Goal: Contribute content: Contribute content

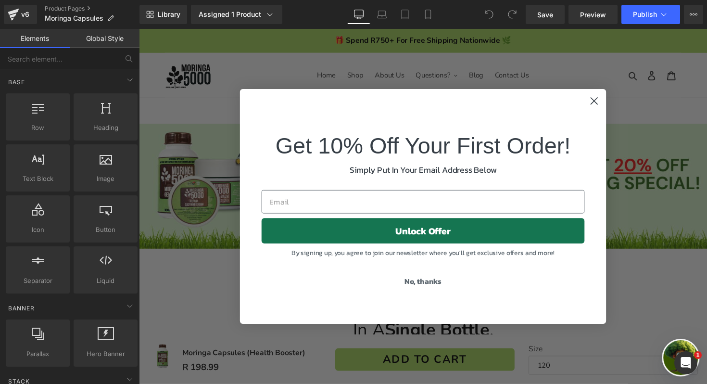
click at [597, 104] on circle "Close dialog" at bounding box center [605, 103] width 16 height 16
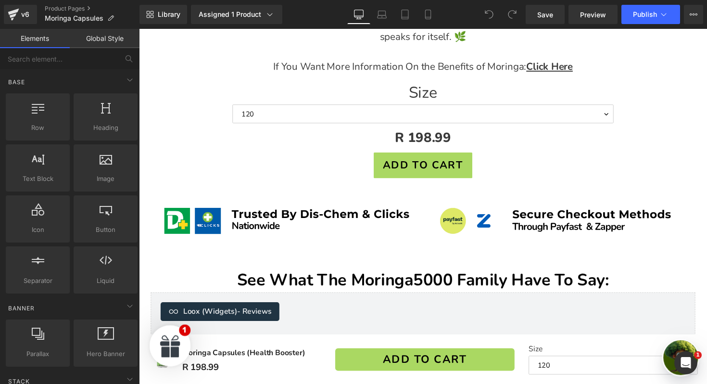
scroll to position [848, 0]
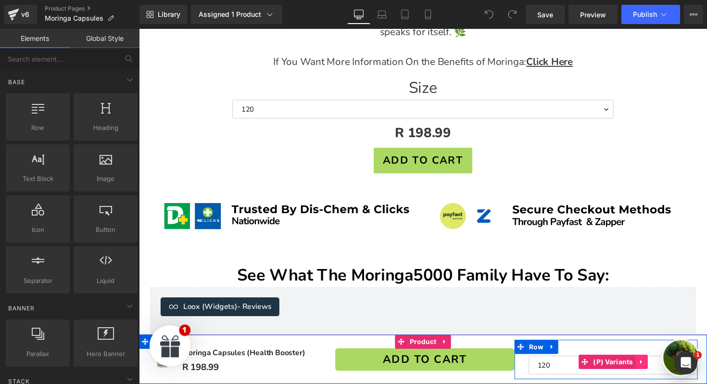
click at [652, 370] on icon at bounding box center [653, 370] width 2 height 4
click at [662, 368] on icon at bounding box center [660, 370] width 7 height 7
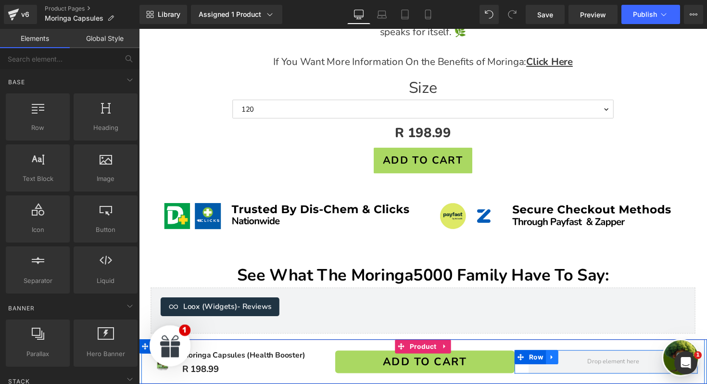
click at [565, 366] on icon at bounding box center [562, 365] width 7 height 7
click at [587, 366] on icon at bounding box center [587, 365] width 7 height 7
click at [551, 353] on div at bounding box center [618, 370] width 188 height 36
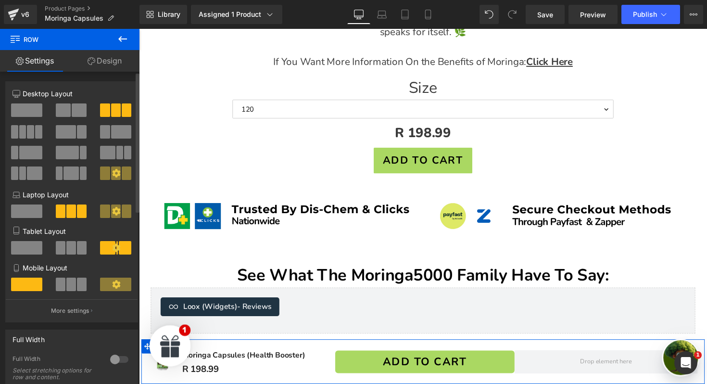
click at [77, 107] on span at bounding box center [79, 109] width 15 height 13
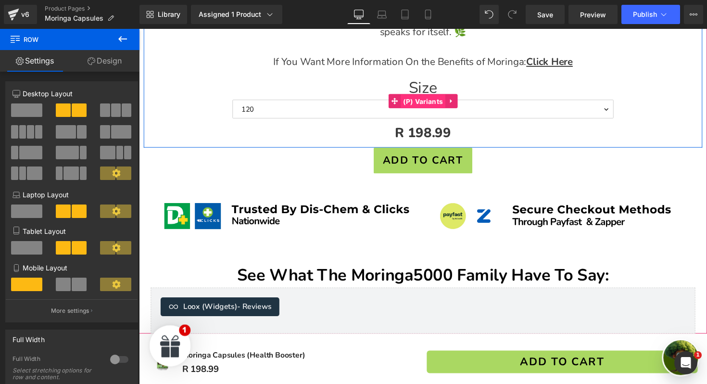
click at [441, 104] on span "(P) Variants" at bounding box center [430, 103] width 46 height 14
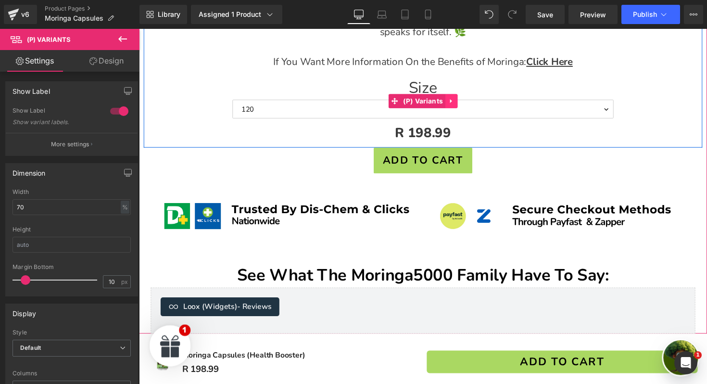
click at [458, 104] on icon at bounding box center [458, 103] width 2 height 4
click at [466, 105] on icon at bounding box center [465, 103] width 7 height 7
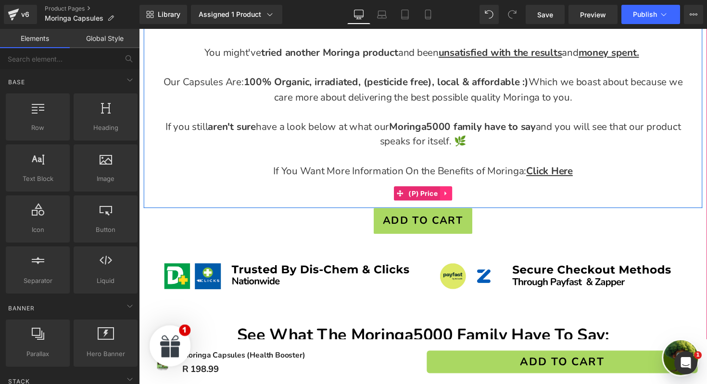
scroll to position [732, 0]
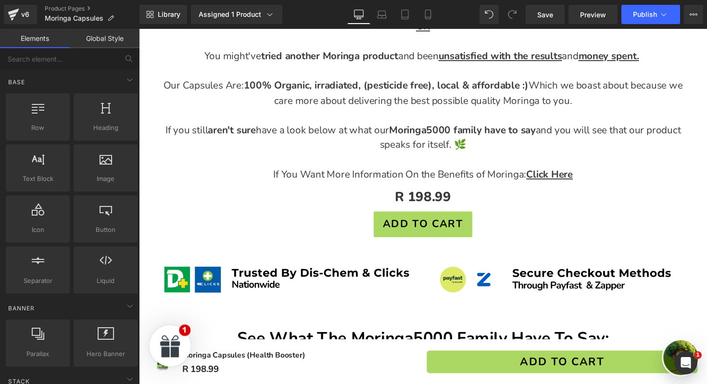
click at [429, 24] on div "Library Assigned 1 Product Product Preview Moringa Capsules (Health Booster) Ma…" at bounding box center [424, 14] width 568 height 29
click at [429, 16] on icon at bounding box center [428, 15] width 10 height 10
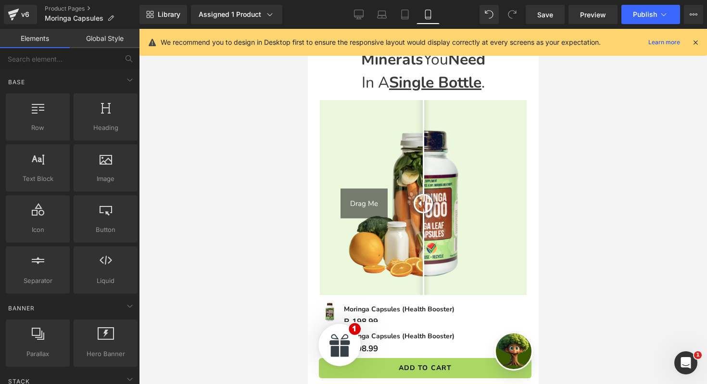
scroll to position [353, 0]
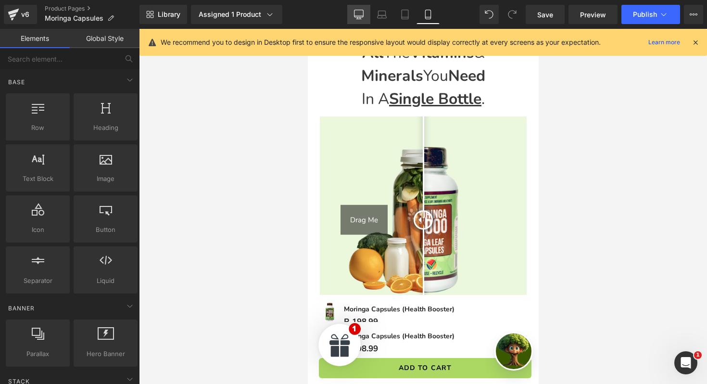
click at [361, 12] on icon at bounding box center [359, 15] width 10 height 10
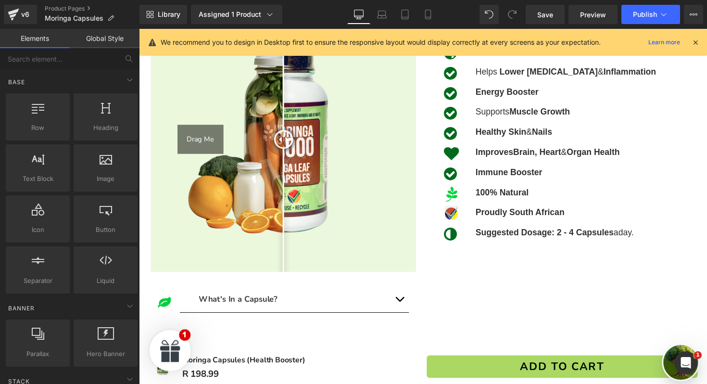
scroll to position [322, 0]
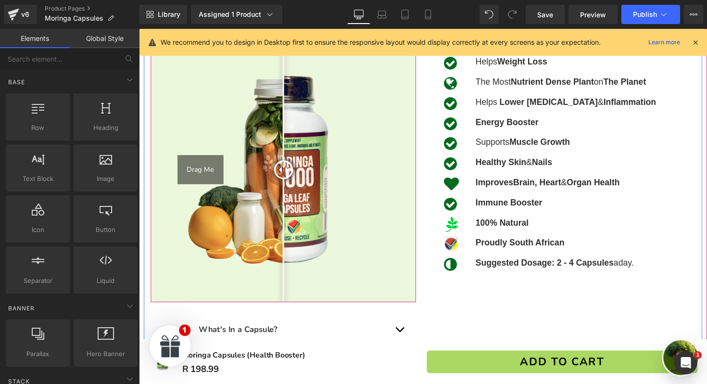
click at [350, 178] on img at bounding box center [287, 173] width 272 height 272
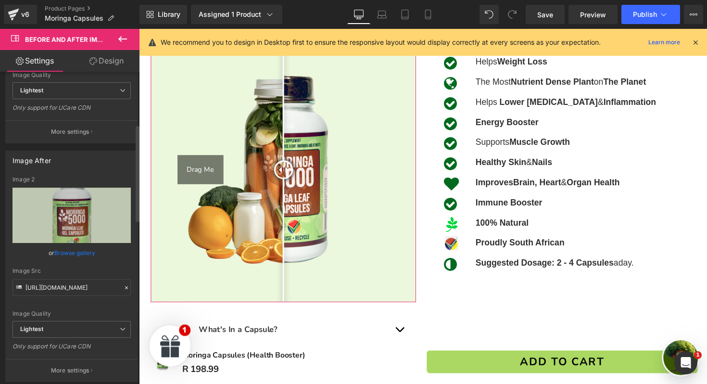
scroll to position [189, 0]
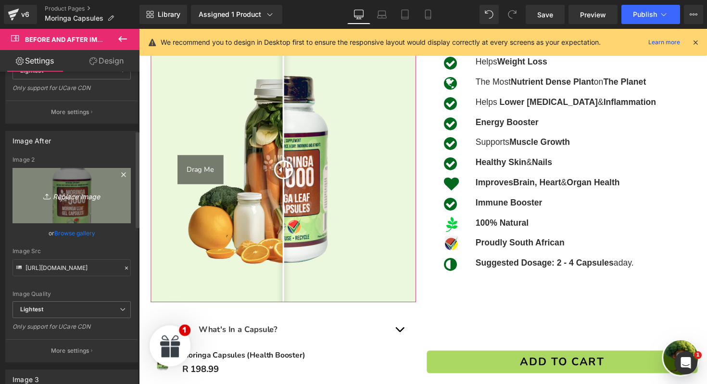
click at [79, 199] on icon "Replace Image" at bounding box center [71, 196] width 77 height 12
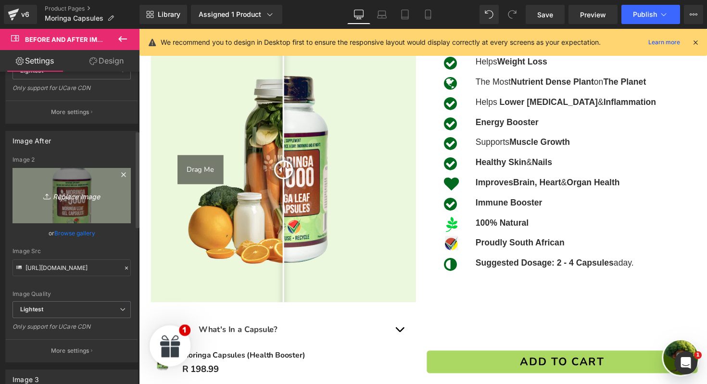
type input "C:\fakepath\Moringa5000 After.png"
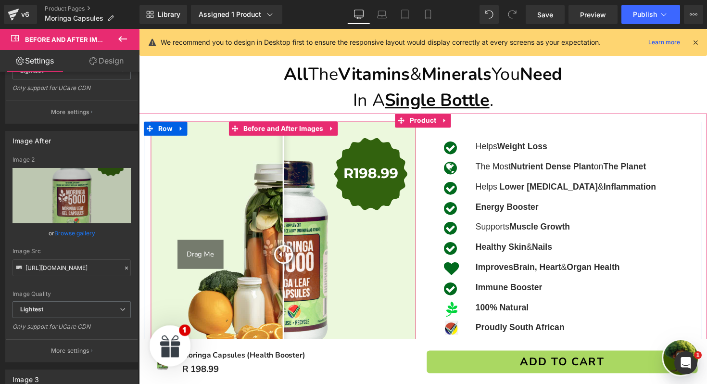
scroll to position [233, 0]
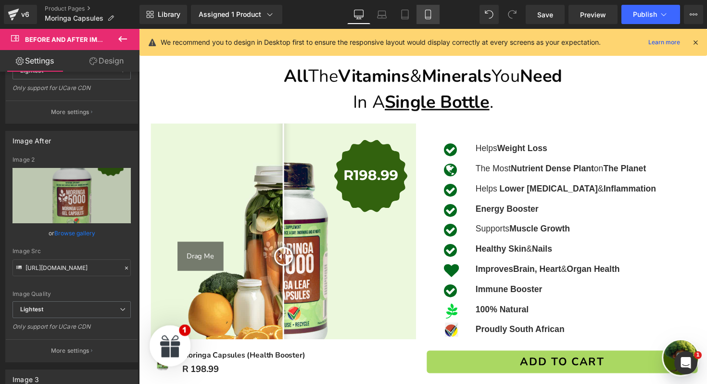
click at [429, 13] on icon at bounding box center [428, 15] width 10 height 10
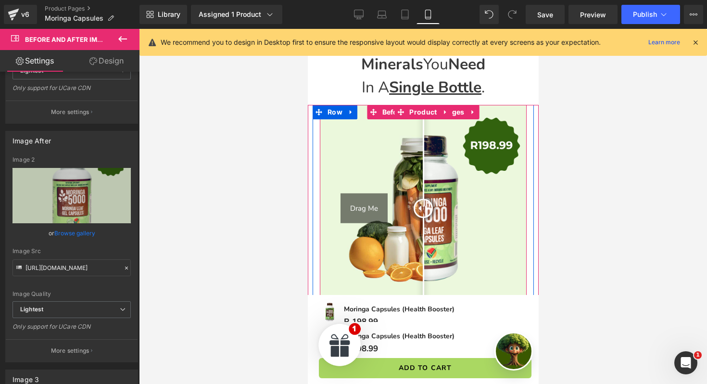
scroll to position [365, 0]
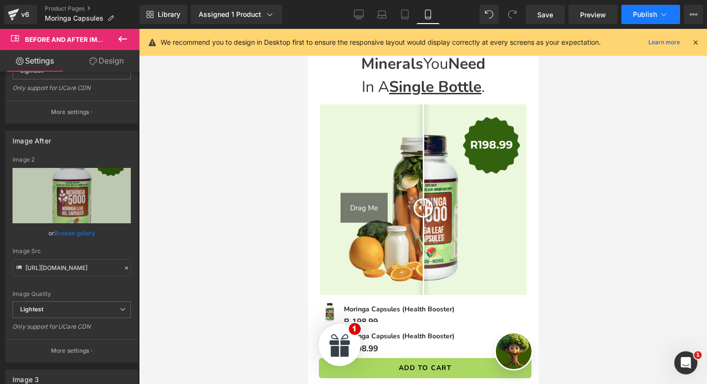
click at [634, 17] on span "Publish" at bounding box center [645, 15] width 24 height 8
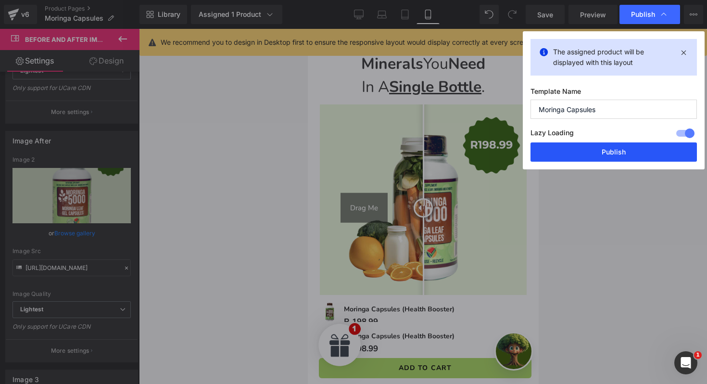
click at [590, 152] on button "Publish" at bounding box center [614, 151] width 166 height 19
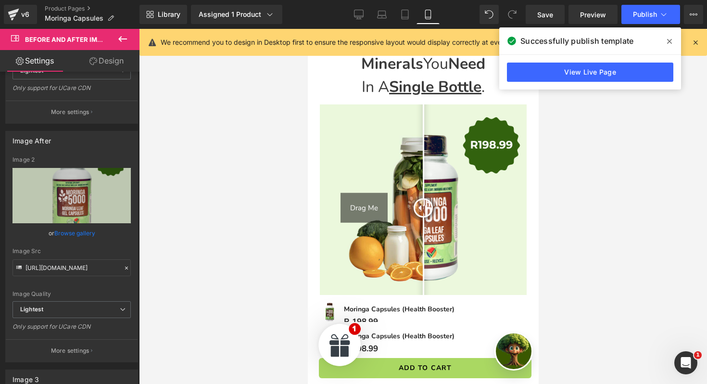
click at [667, 45] on span at bounding box center [669, 41] width 15 height 15
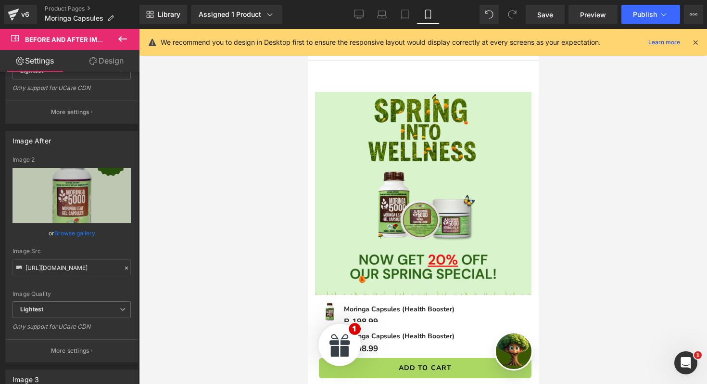
scroll to position [0, 0]
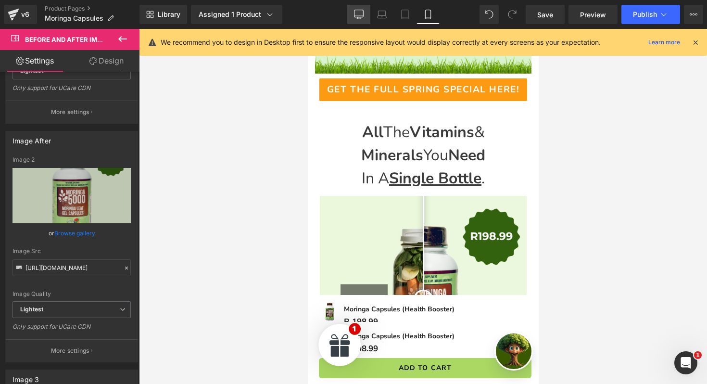
click at [359, 14] on icon at bounding box center [359, 15] width 10 height 10
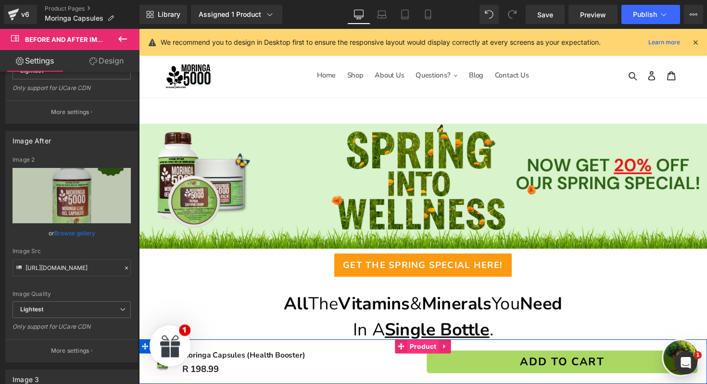
click at [430, 357] on span "Product" at bounding box center [430, 354] width 32 height 14
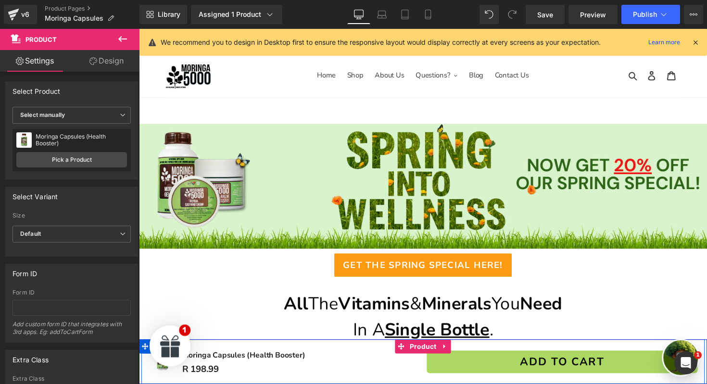
click at [163, 383] on div "Sale Off (P) Image Moringa Capsules (Health Booster) (P) Title R 198.99 (P) Pri…" at bounding box center [429, 370] width 577 height 46
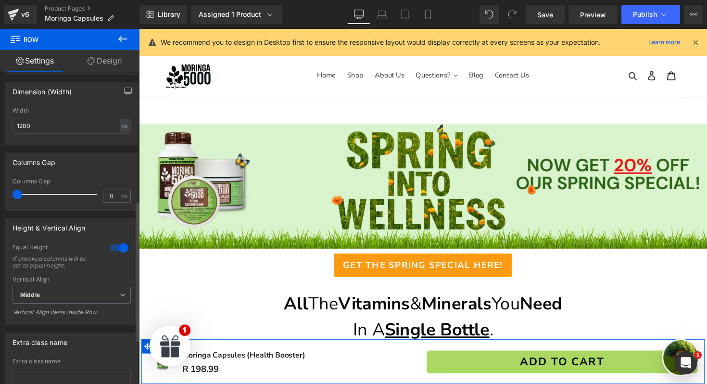
scroll to position [385, 0]
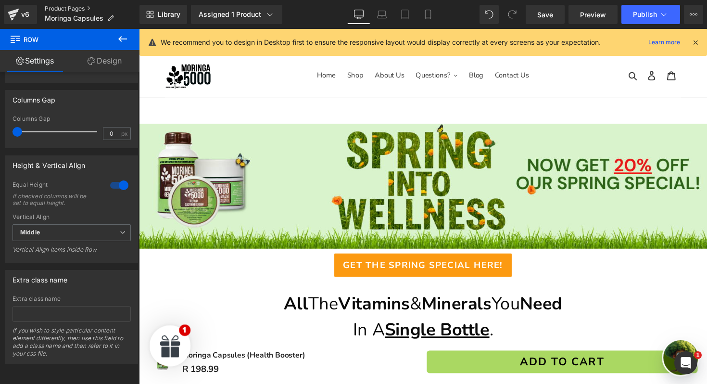
click at [72, 7] on link "Product Pages" at bounding box center [92, 9] width 95 height 8
